Goal: Task Accomplishment & Management: Use online tool/utility

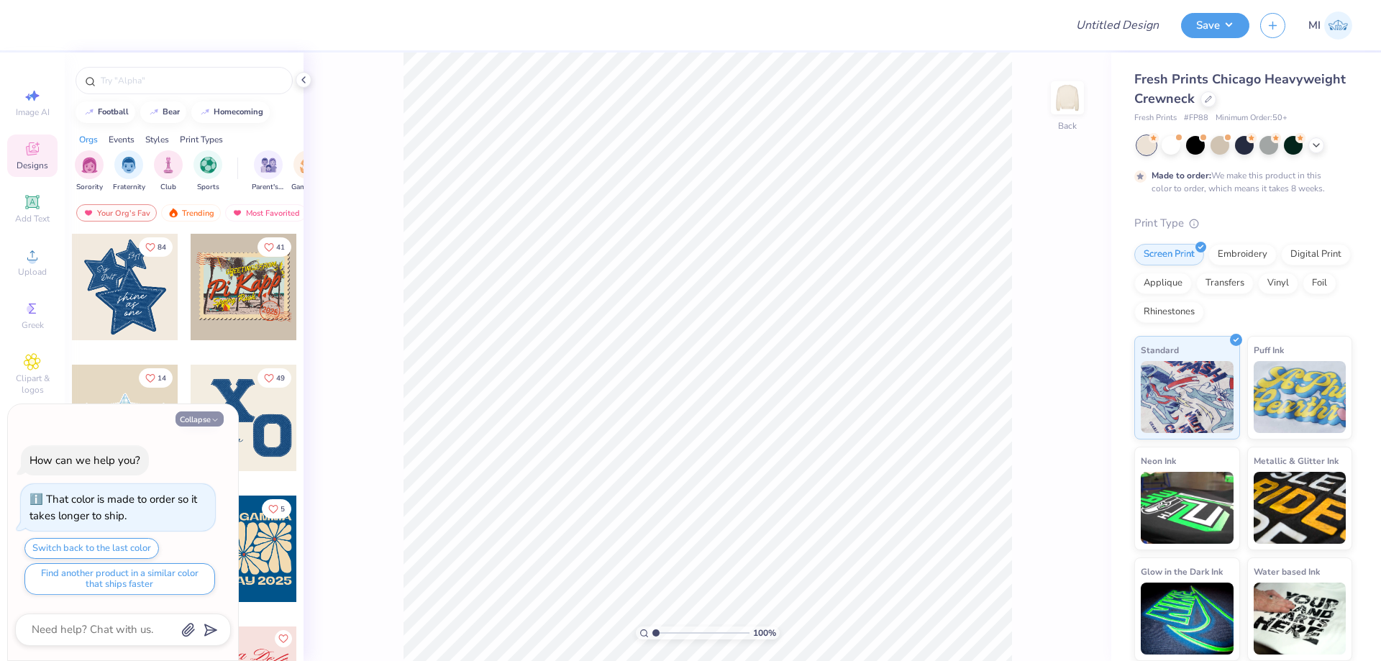
click at [216, 420] on polyline "button" at bounding box center [215, 420] width 4 height 2
type textarea "x"
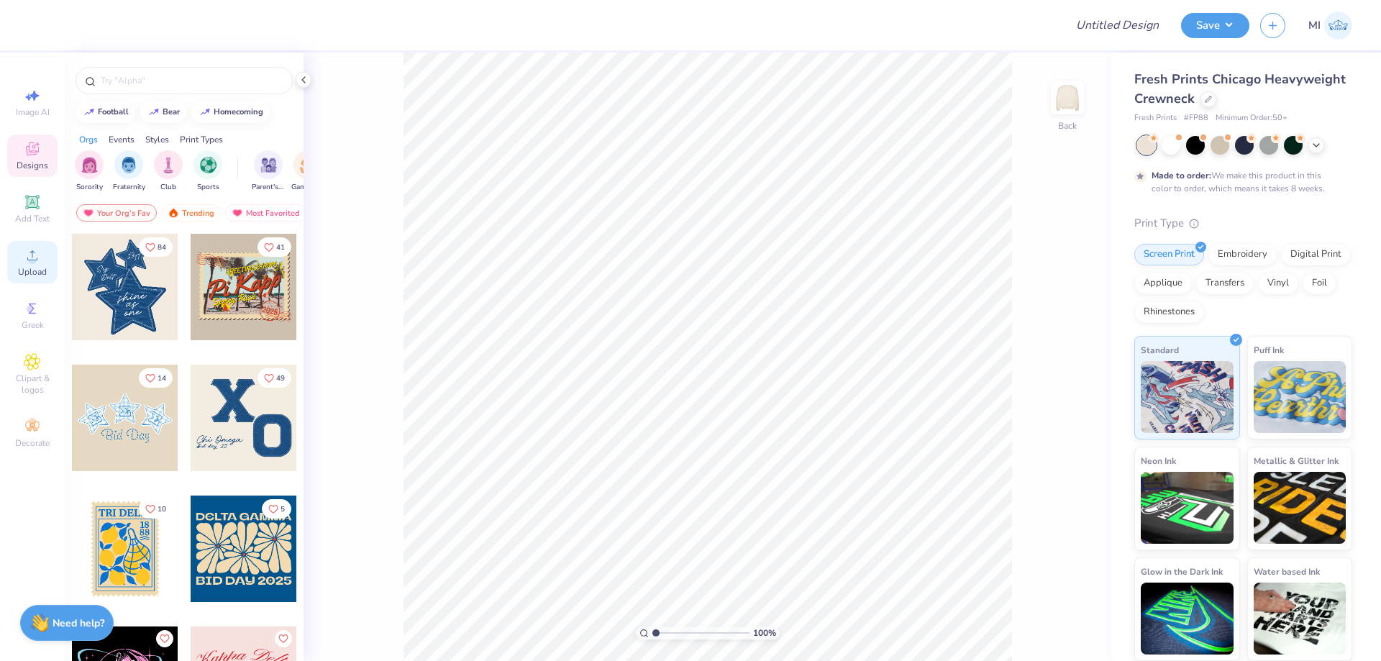
click at [34, 259] on circle at bounding box center [32, 260] width 8 height 8
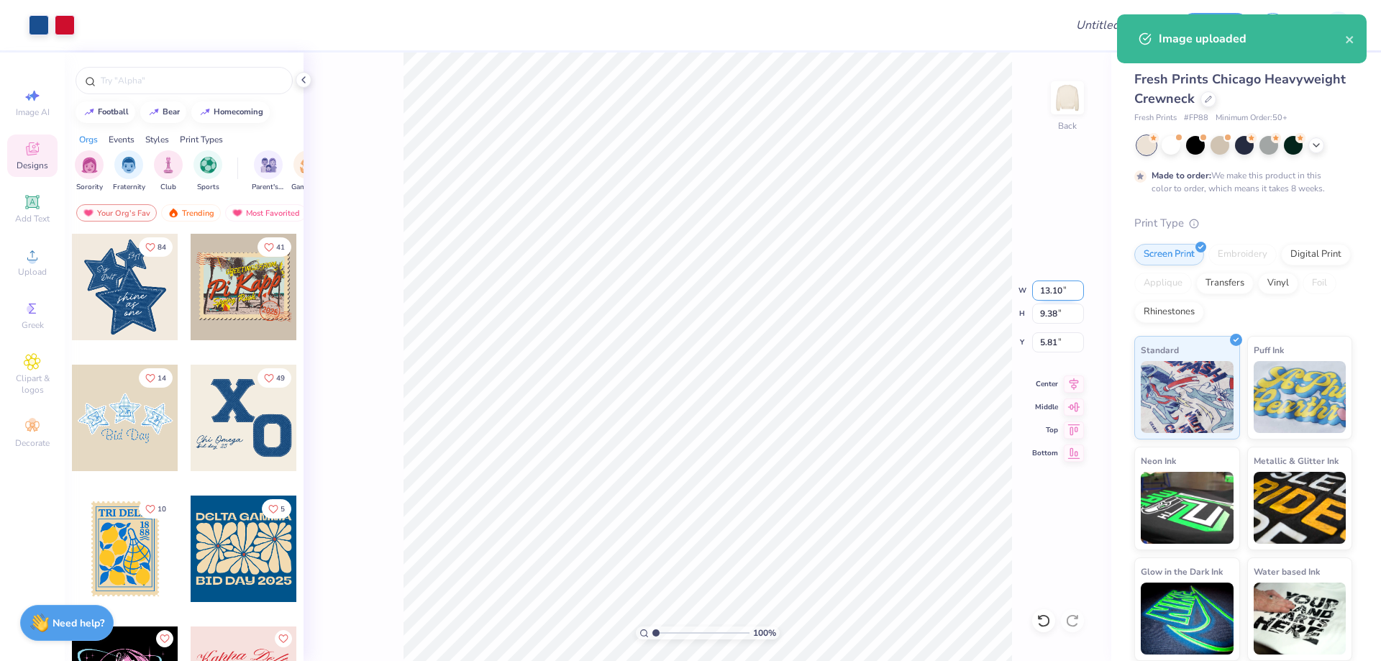
click at [1060, 289] on input "13.10" at bounding box center [1058, 290] width 52 height 20
click at [1060, 289] on input "1" at bounding box center [1058, 290] width 52 height 20
type input "12.00"
type input "8.59"
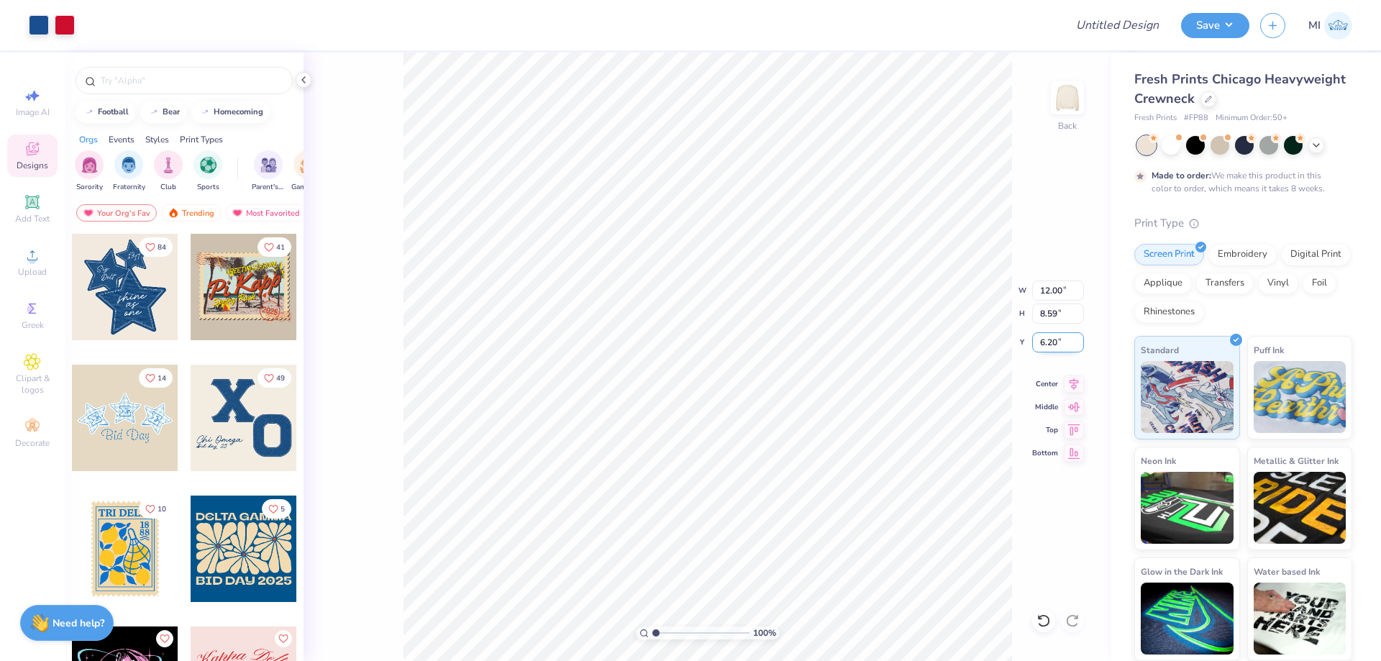
drag, startPoint x: 1060, startPoint y: 342, endPoint x: 966, endPoint y: 352, distance: 94.7
click at [1032, 352] on input "6.20" at bounding box center [1058, 342] width 52 height 20
type input "3.00"
click at [1111, 29] on input "Design Title" at bounding box center [1099, 25] width 141 height 29
paste input "FPS239963"
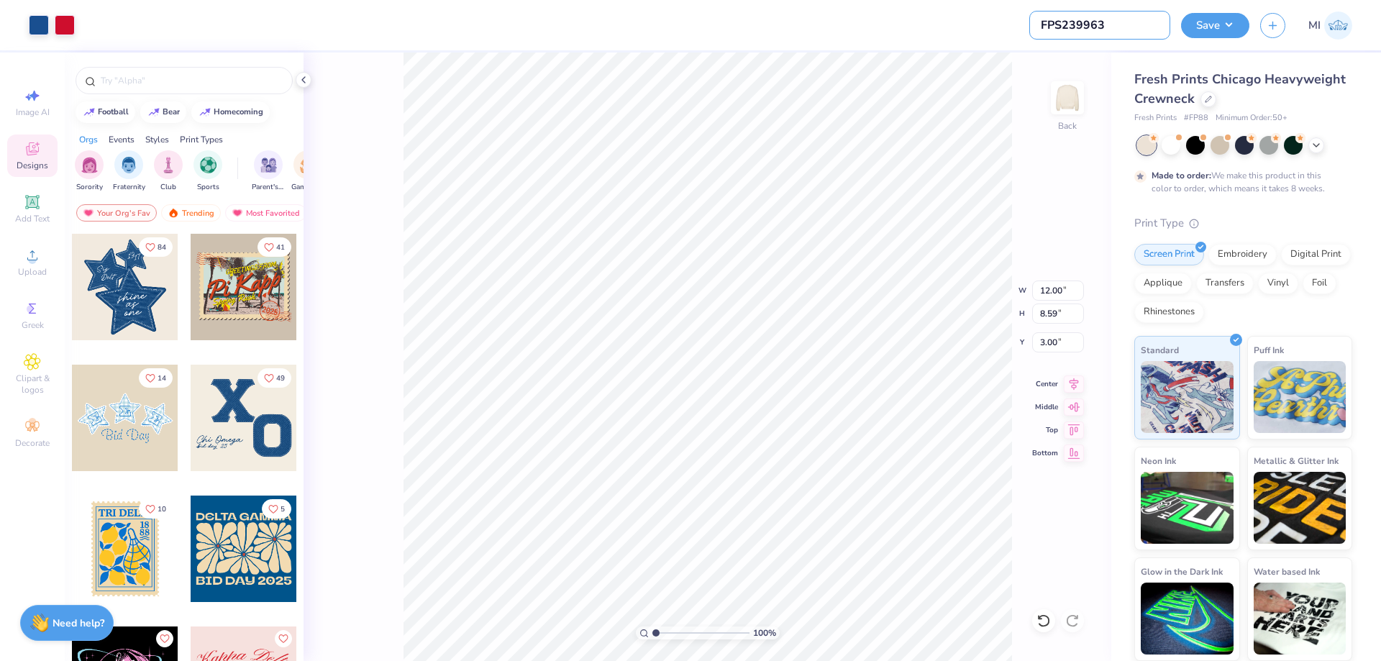
type input "FPS239963"
click at [953, 26] on div at bounding box center [570, 25] width 968 height 50
click at [1226, 22] on button "Save" at bounding box center [1215, 23] width 68 height 25
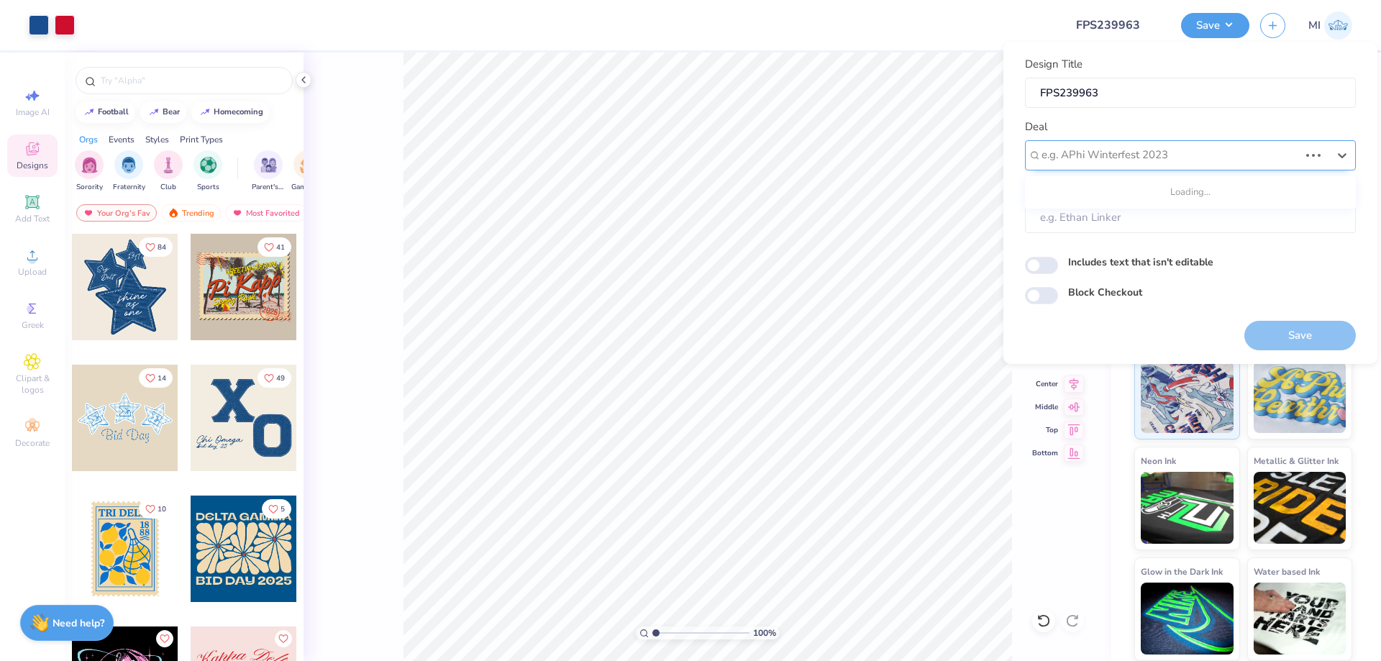
click at [1215, 157] on div at bounding box center [1169, 154] width 257 height 19
click at [1195, 190] on div "Design Tool Gallery" at bounding box center [1190, 194] width 319 height 24
type input "Design Tool gallery"
type input "Design Tool Gallery User"
click at [1287, 332] on button "Save" at bounding box center [1299, 335] width 111 height 29
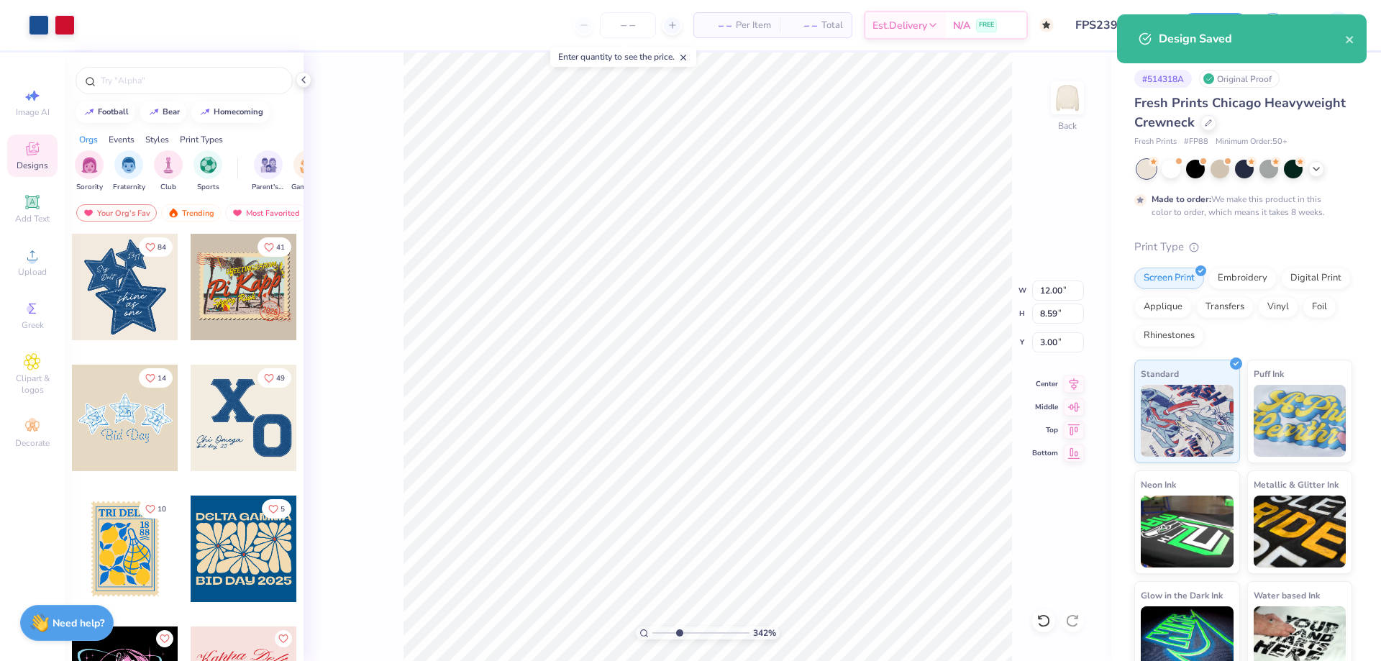
drag, startPoint x: 664, startPoint y: 631, endPoint x: 679, endPoint y: 634, distance: 15.4
click at [679, 634] on input "range" at bounding box center [700, 632] width 97 height 13
type input "3.42"
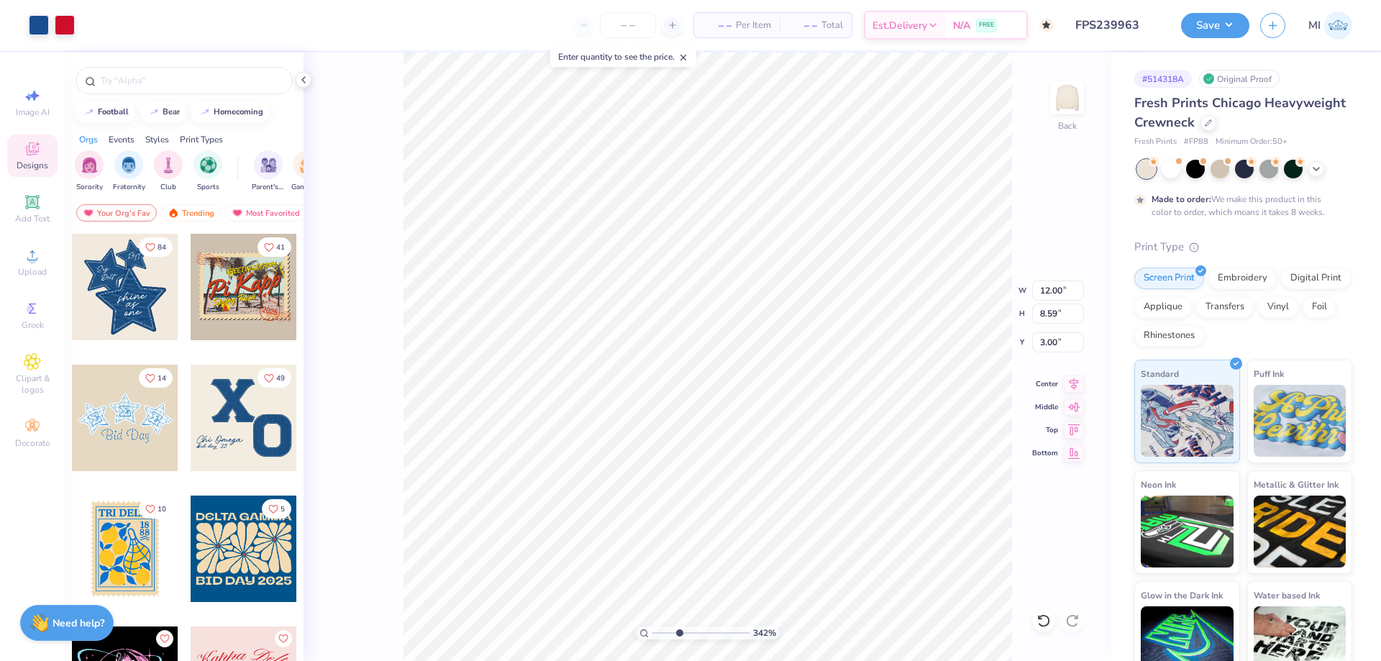
click at [1206, 42] on div "Save MI" at bounding box center [1281, 25] width 200 height 50
click at [1215, 33] on button "Save" at bounding box center [1215, 23] width 68 height 25
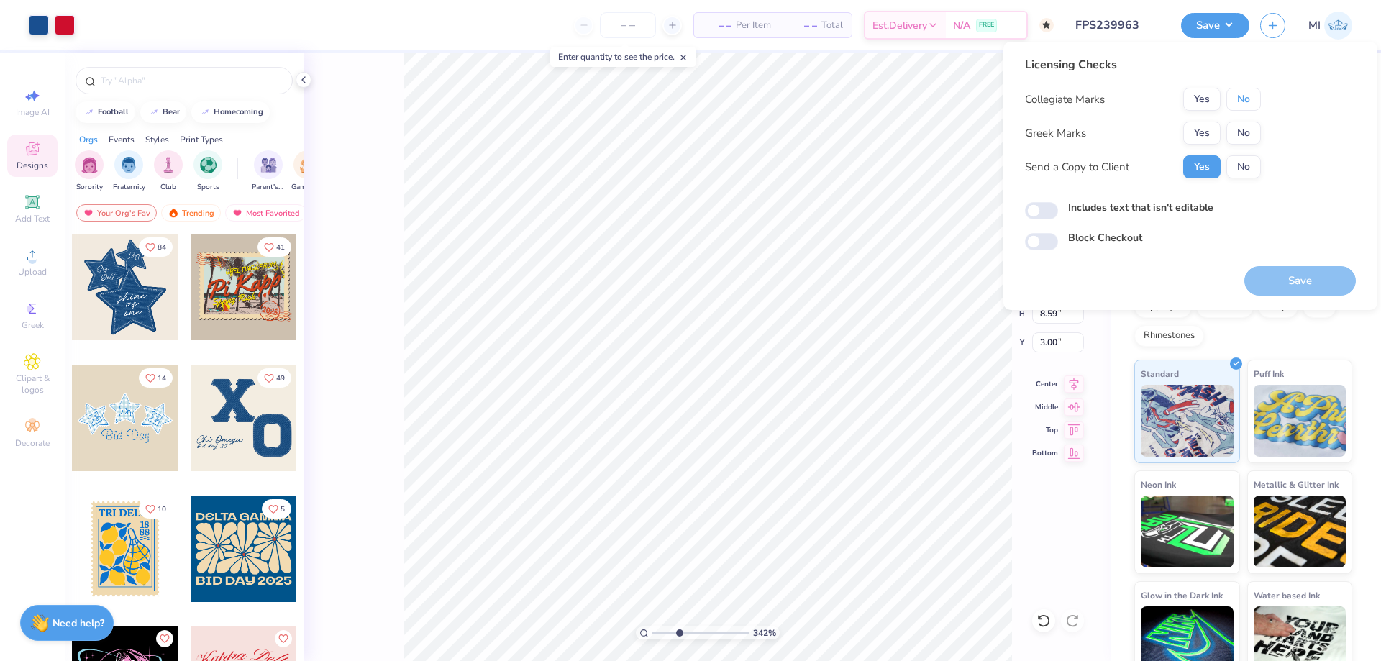
drag, startPoint x: 1242, startPoint y: 91, endPoint x: 1213, endPoint y: 121, distance: 41.7
click at [1240, 94] on button "No" at bounding box center [1243, 99] width 35 height 23
click at [1205, 129] on button "Yes" at bounding box center [1201, 133] width 37 height 23
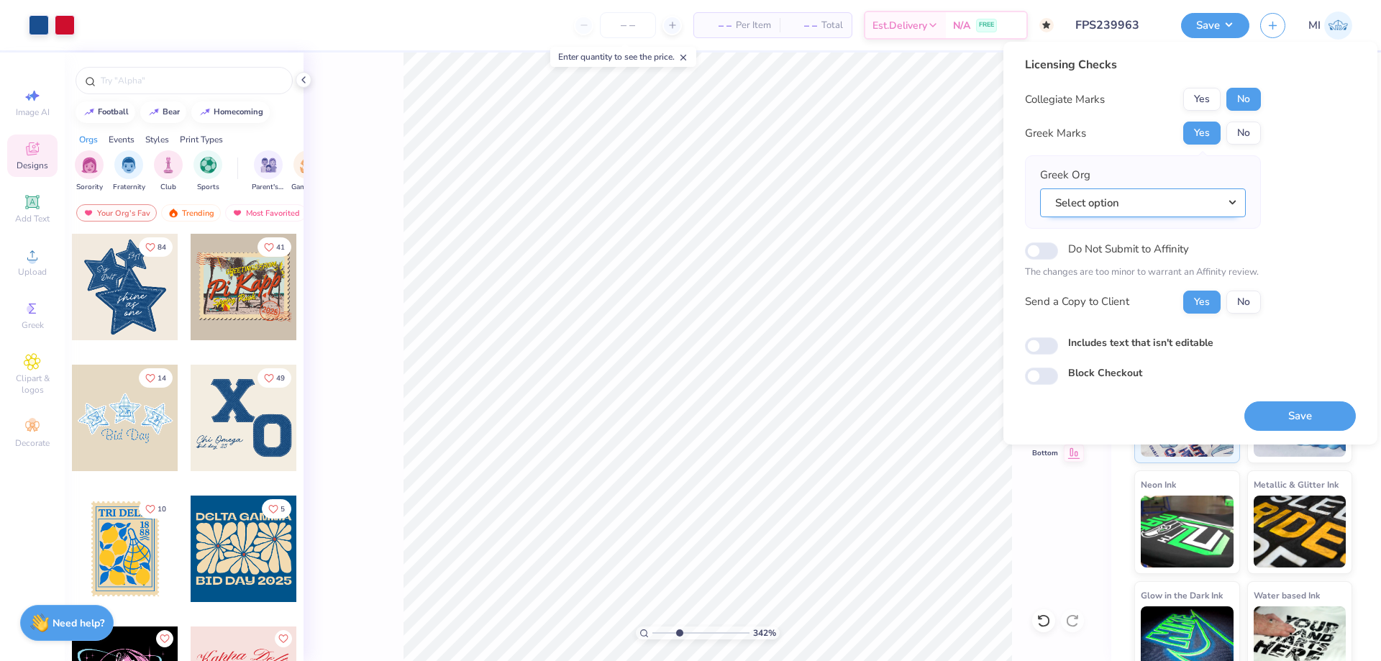
click at [1215, 206] on button "Select option" at bounding box center [1143, 202] width 206 height 29
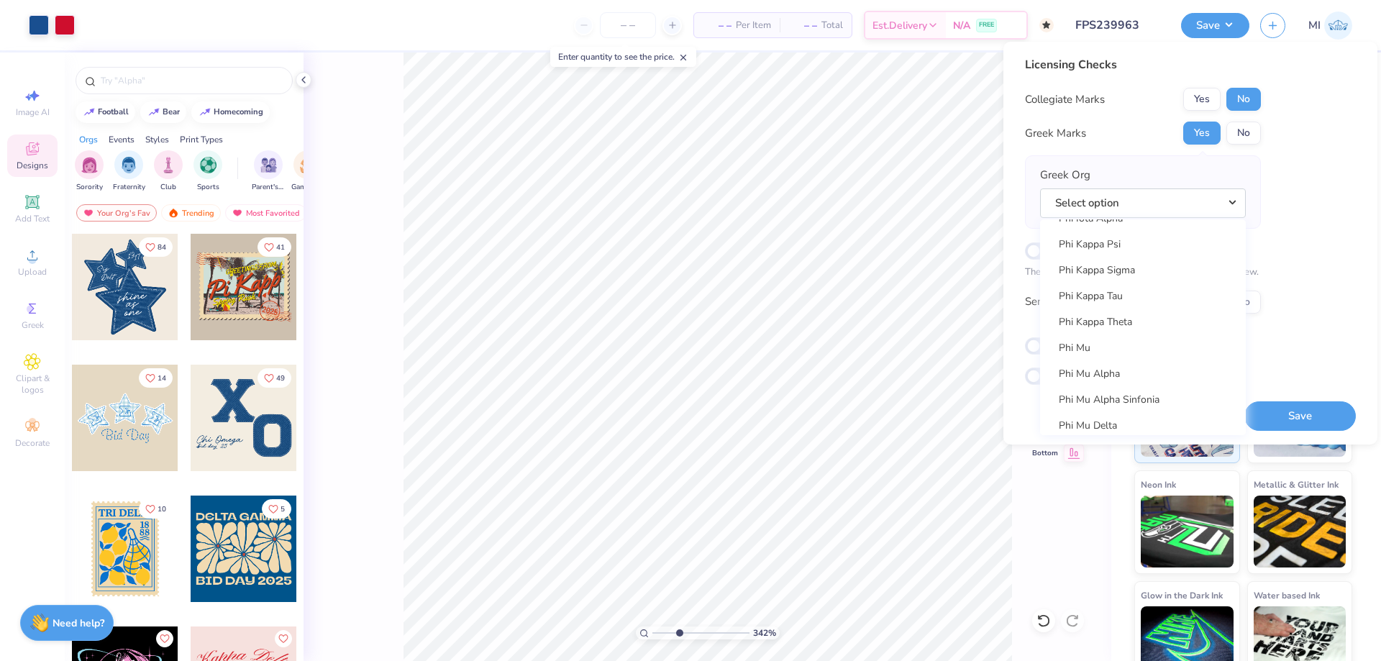
scroll to position [7662, 0]
click at [1141, 309] on link "Phi Kappa Tau" at bounding box center [1143, 316] width 194 height 24
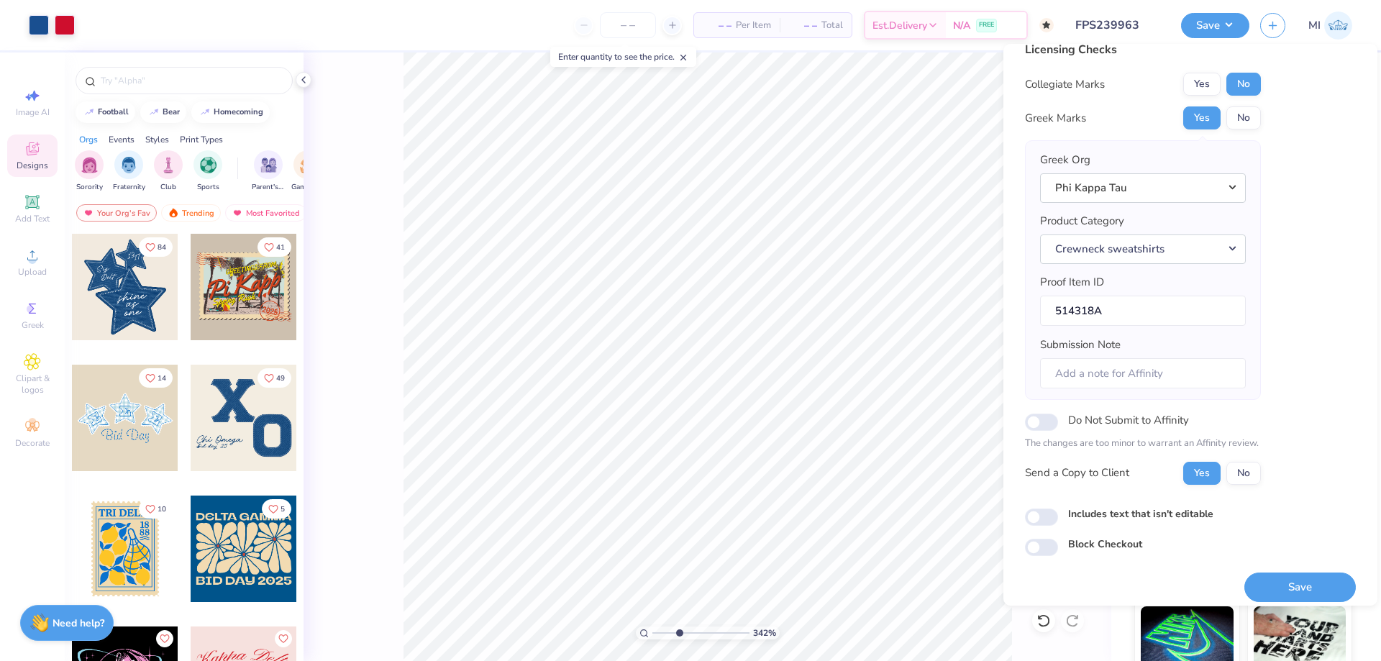
scroll to position [27, 0]
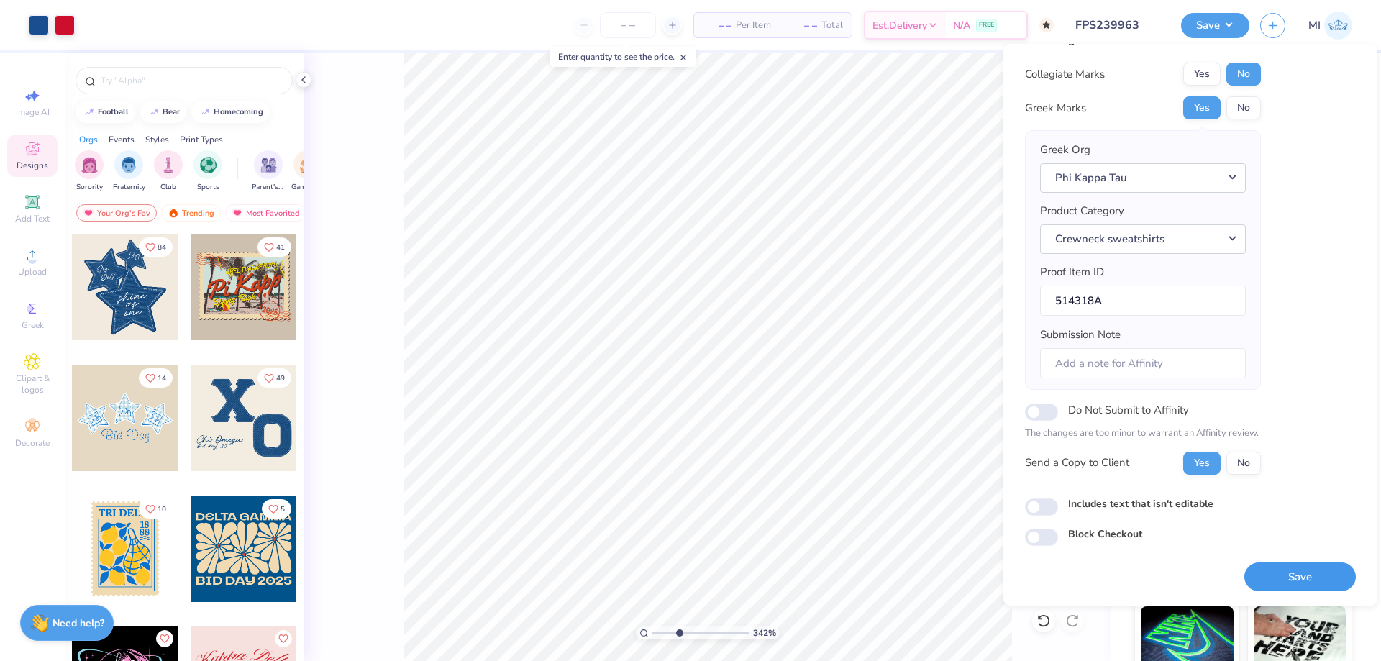
click at [1308, 567] on button "Save" at bounding box center [1299, 576] width 111 height 29
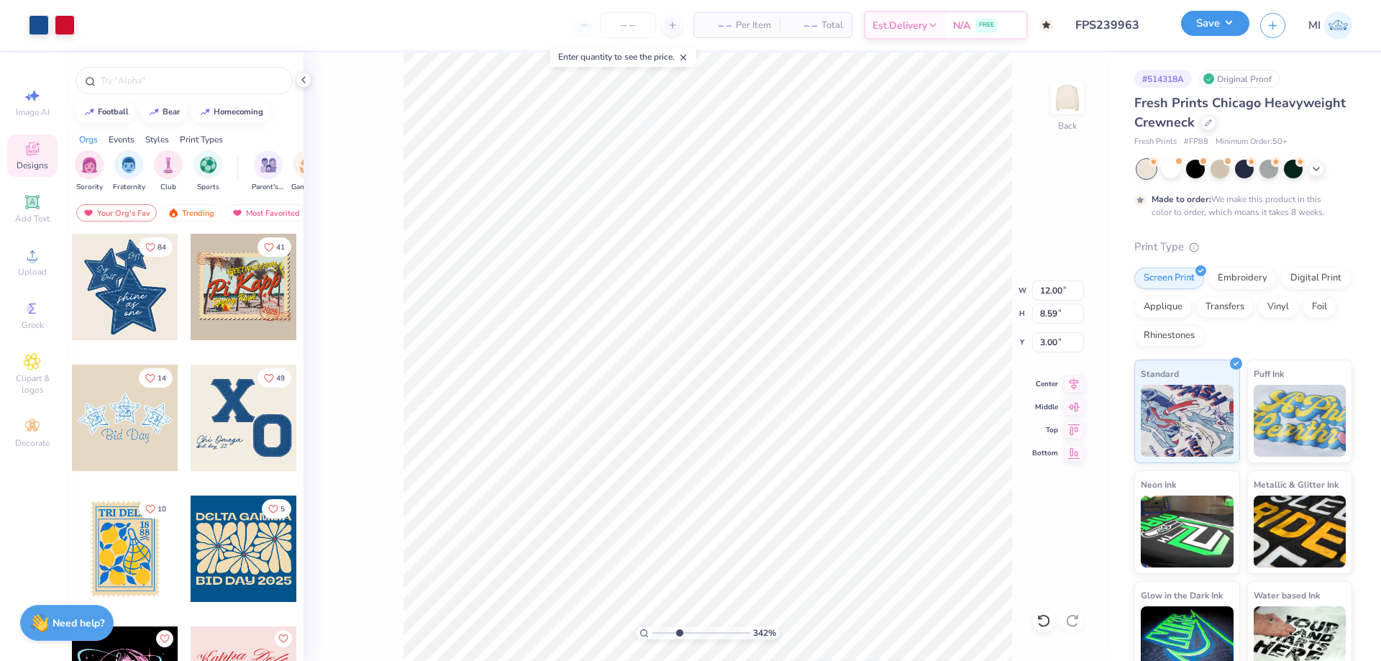
click at [1233, 28] on button "Save" at bounding box center [1215, 23] width 68 height 25
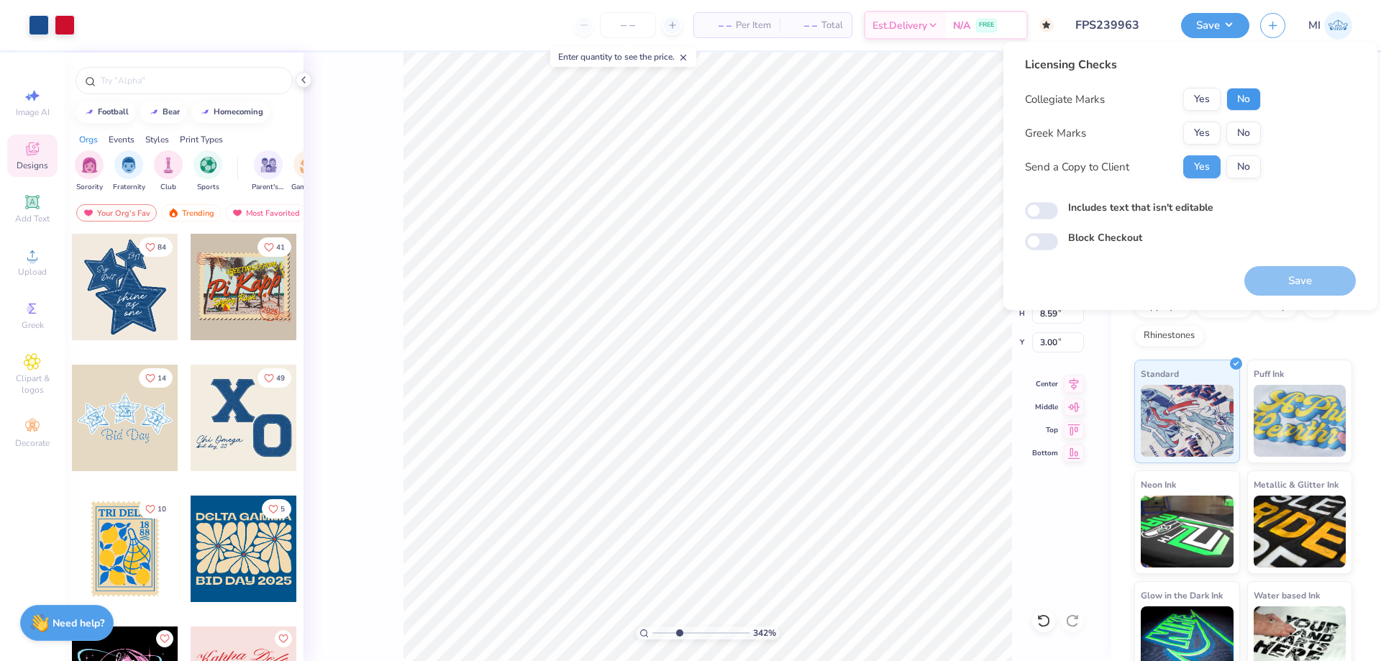
drag, startPoint x: 1237, startPoint y: 106, endPoint x: 1225, endPoint y: 116, distance: 15.8
click at [1236, 106] on button "No" at bounding box center [1243, 99] width 35 height 23
click at [1198, 134] on button "Yes" at bounding box center [1201, 133] width 37 height 23
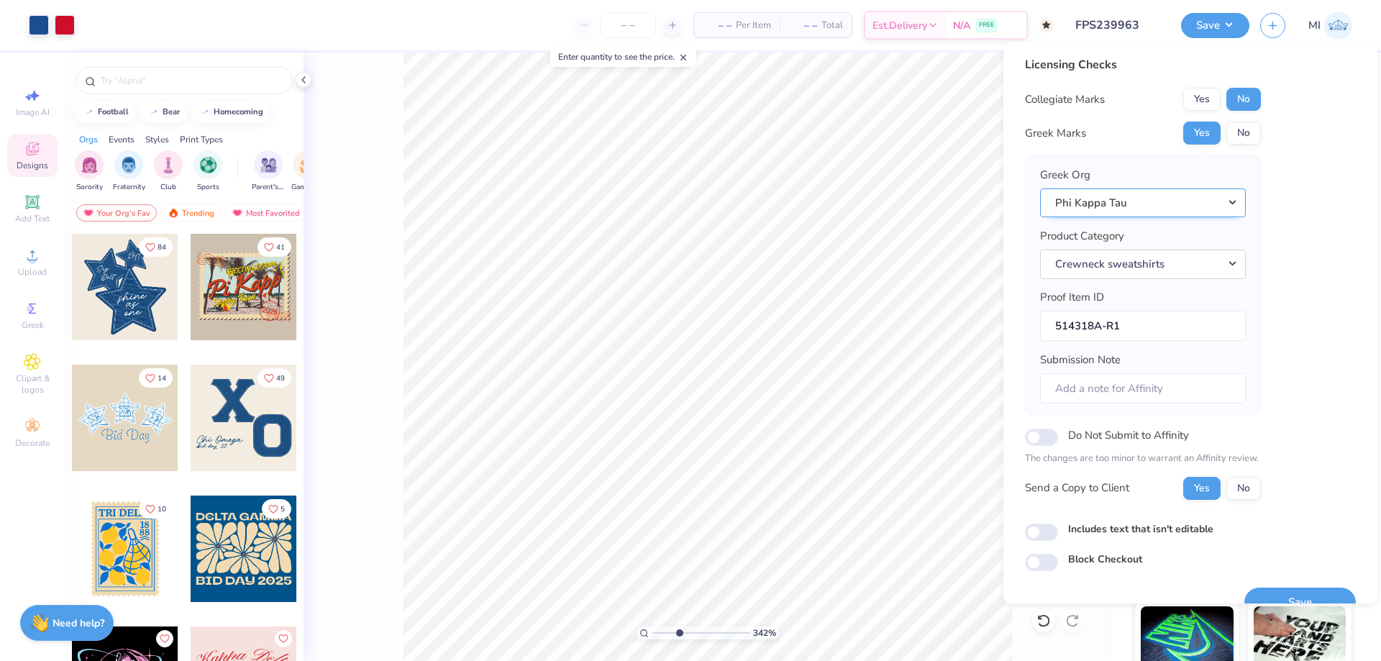
click at [1148, 210] on button "Phi Kappa Tau" at bounding box center [1143, 202] width 206 height 29
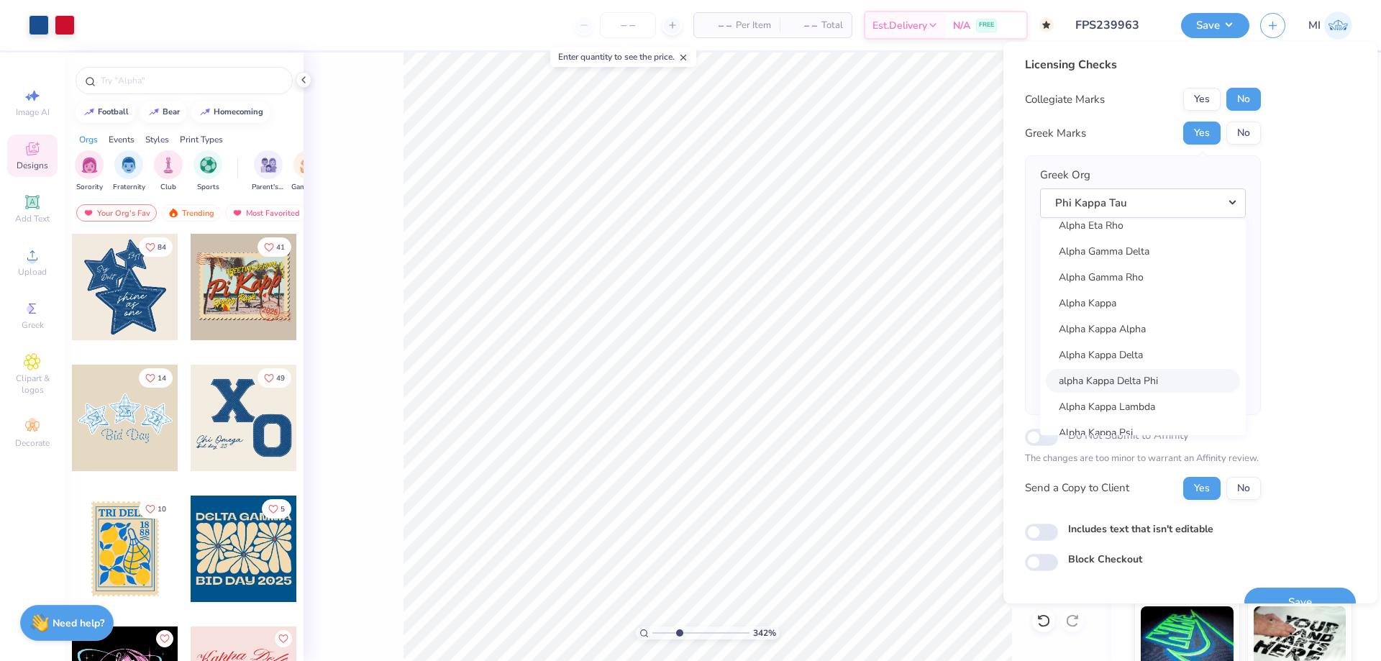
scroll to position [518, 0]
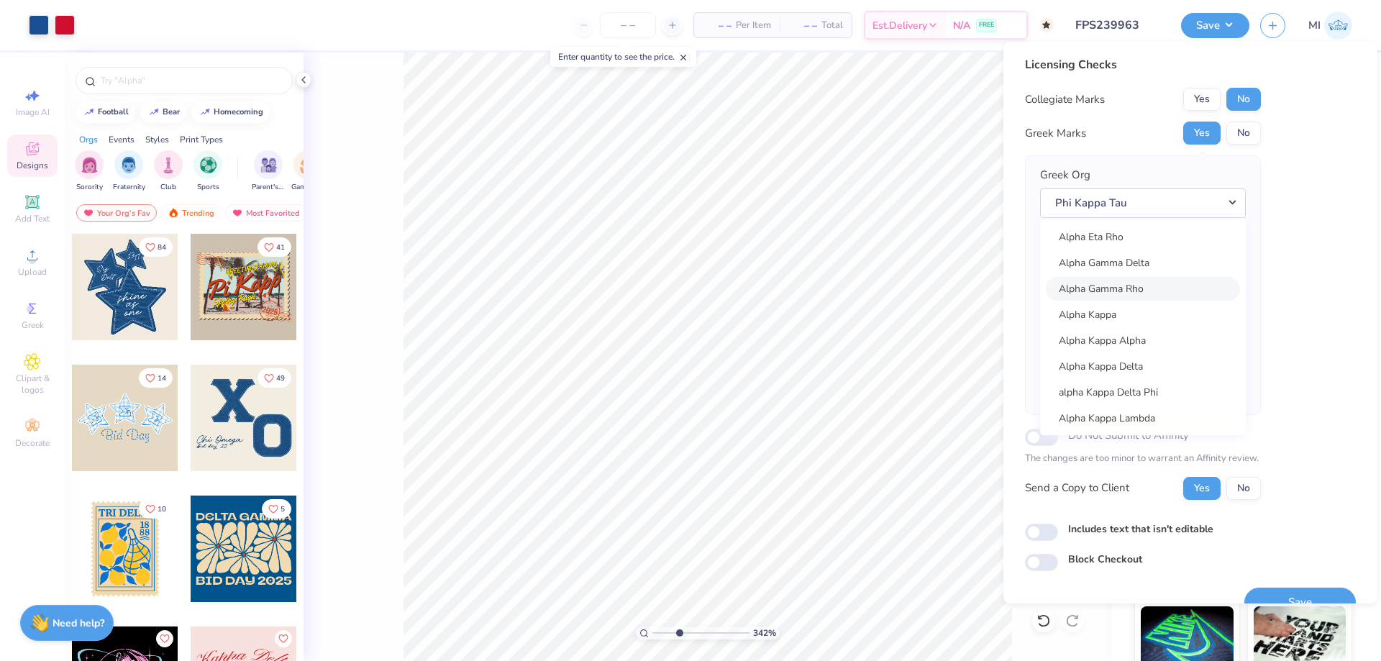
click at [1134, 292] on link "Alpha Gamma Rho" at bounding box center [1143, 289] width 194 height 24
